Goal: Check status: Check status

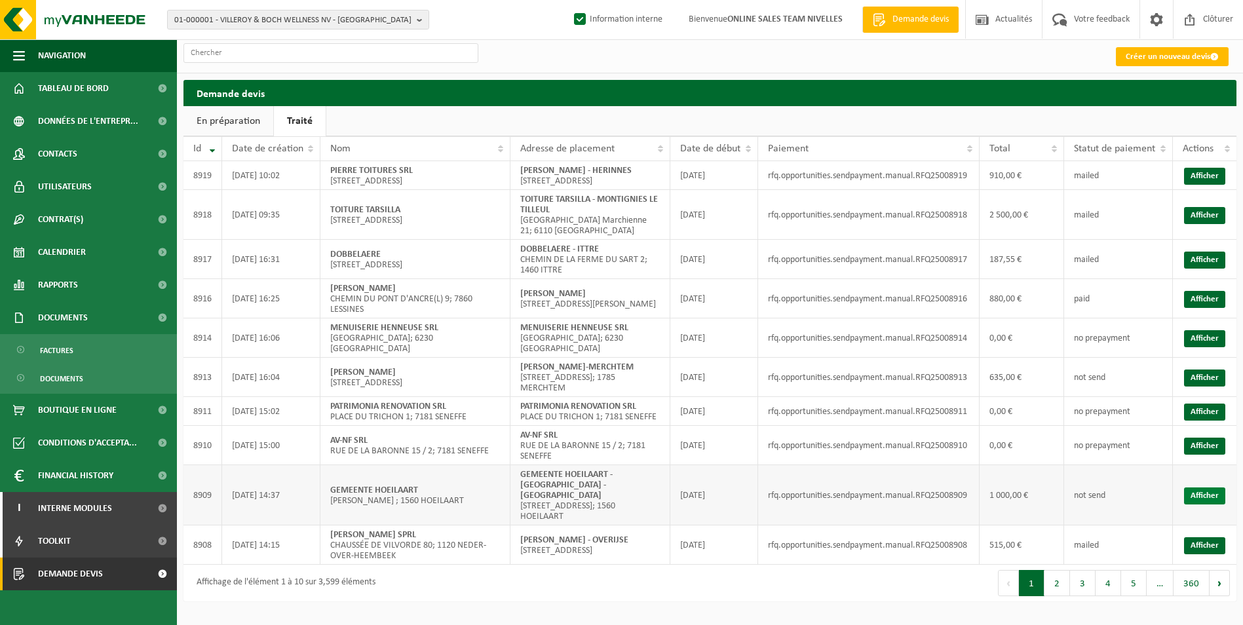
click at [1209, 505] on link "Afficher" at bounding box center [1204, 496] width 41 height 17
click at [1226, 395] on td "Afficher" at bounding box center [1205, 377] width 64 height 39
click at [1220, 387] on link "Afficher" at bounding box center [1204, 378] width 41 height 17
click at [1229, 313] on td "Afficher" at bounding box center [1205, 298] width 64 height 39
click at [1214, 308] on link "Afficher" at bounding box center [1204, 299] width 41 height 17
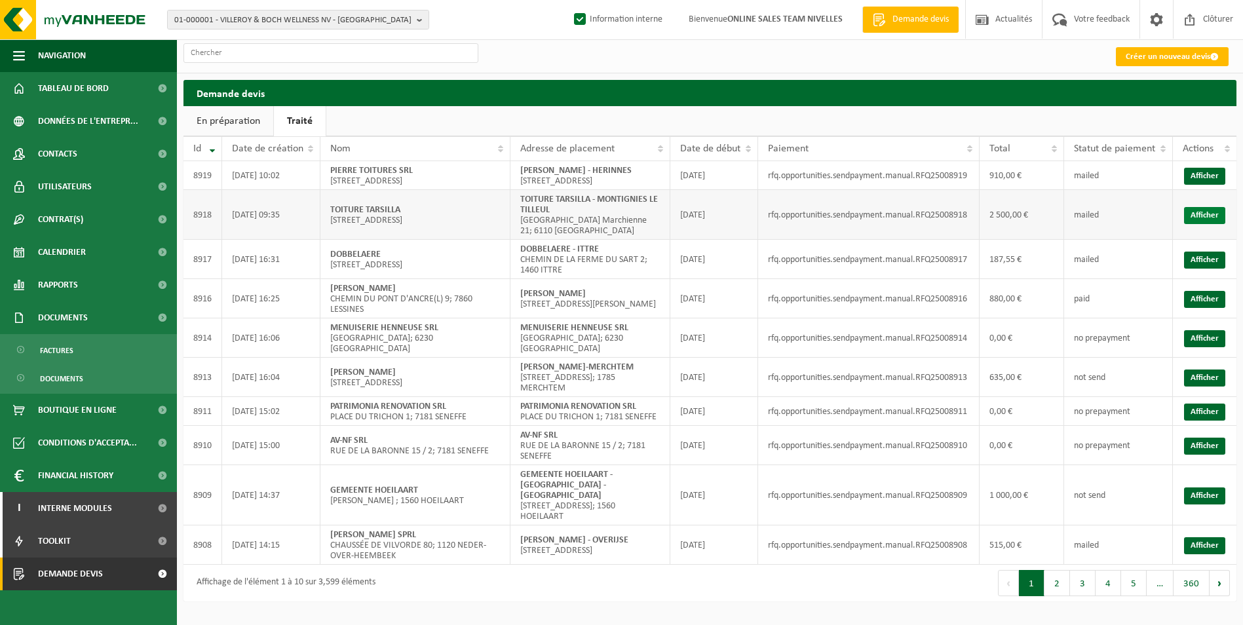
click at [1194, 224] on link "Afficher" at bounding box center [1204, 215] width 41 height 17
click at [1201, 184] on link "Afficher" at bounding box center [1204, 176] width 41 height 17
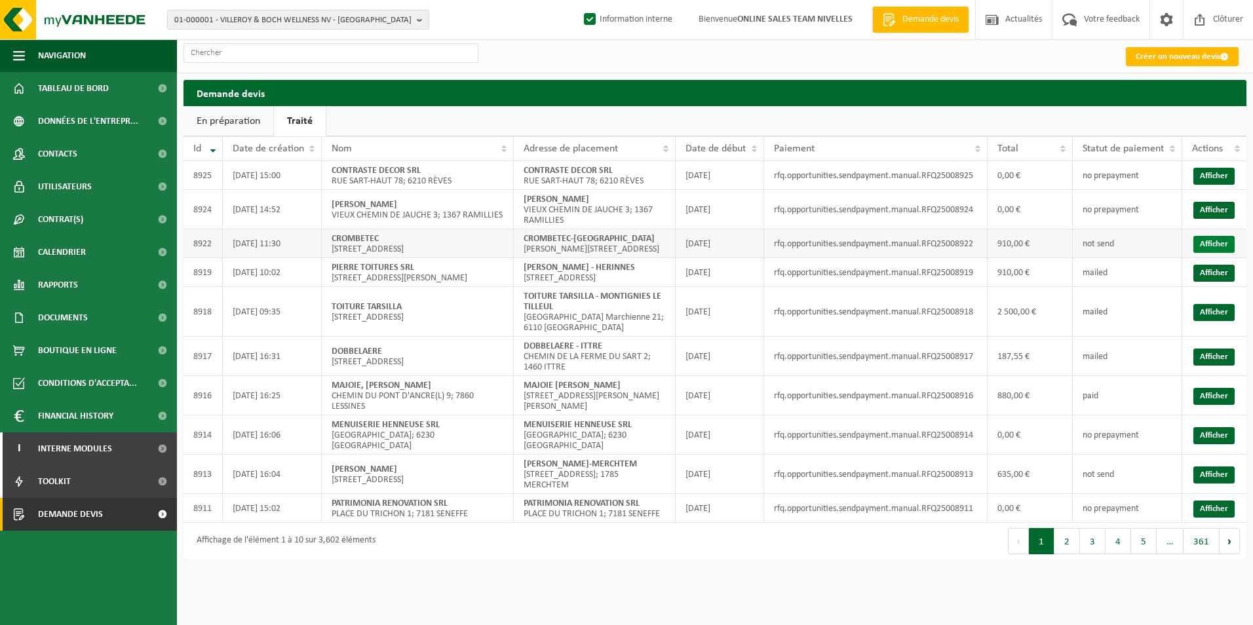
click at [1199, 241] on link "Afficher" at bounding box center [1213, 244] width 41 height 17
